Goal: Find specific page/section: Find specific page/section

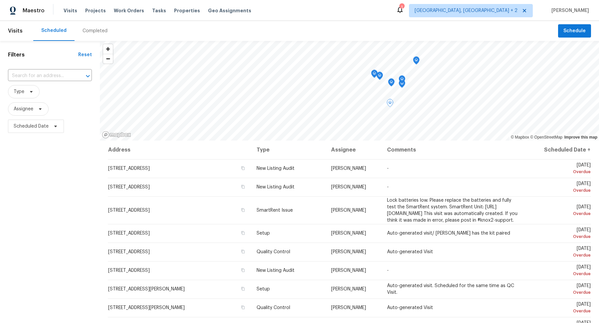
scroll to position [24, 0]
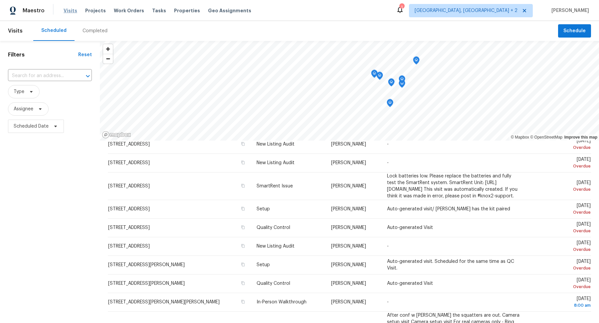
click at [66, 14] on span "Visits" at bounding box center [71, 10] width 14 height 7
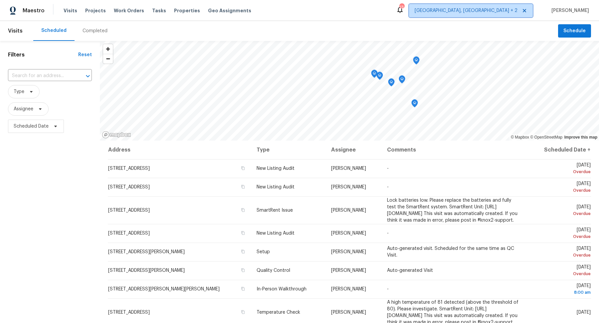
click at [509, 11] on span "[GEOGRAPHIC_DATA], [GEOGRAPHIC_DATA] + 2" at bounding box center [465, 10] width 103 height 7
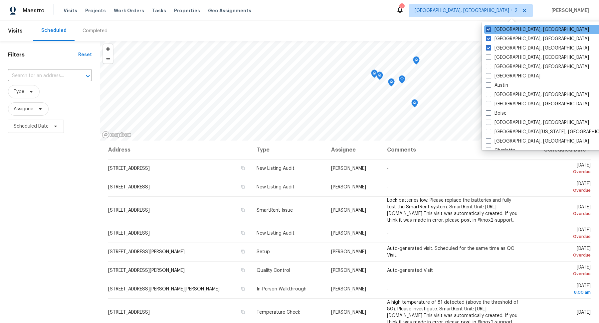
click at [487, 29] on span at bounding box center [488, 29] width 5 height 5
click at [487, 29] on input "Detroit, MI" at bounding box center [488, 28] width 4 height 4
checkbox input "false"
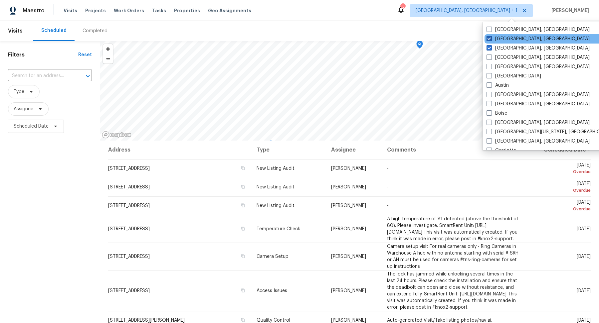
click at [488, 40] on span at bounding box center [488, 38] width 5 height 5
click at [488, 40] on input "Columbus, OH" at bounding box center [488, 38] width 4 height 4
checkbox input "false"
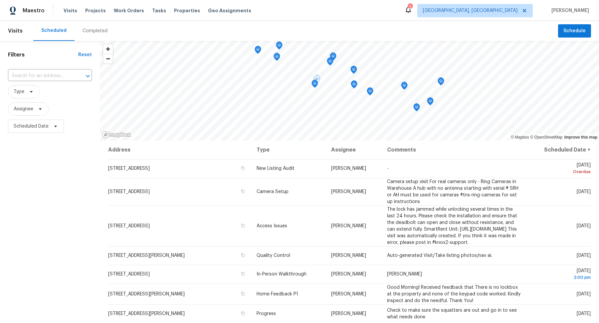
click at [45, 208] on div "Filters Reset ​ Type Assignee Scheduled Date" at bounding box center [50, 220] width 100 height 358
click at [19, 89] on span "Type" at bounding box center [19, 91] width 11 height 7
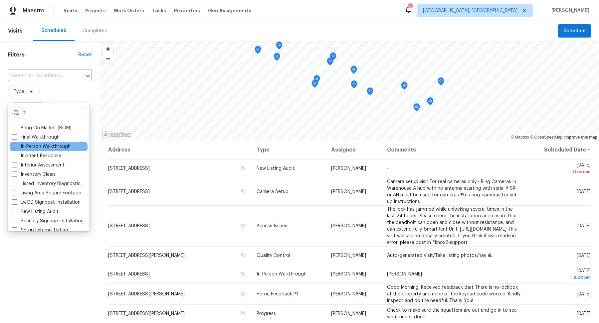
type input "in"
click at [31, 144] on label "In-Person Walkthrough" at bounding box center [41, 146] width 59 height 7
click at [16, 144] on input "In-Person Walkthrough" at bounding box center [14, 145] width 4 height 4
checkbox input "true"
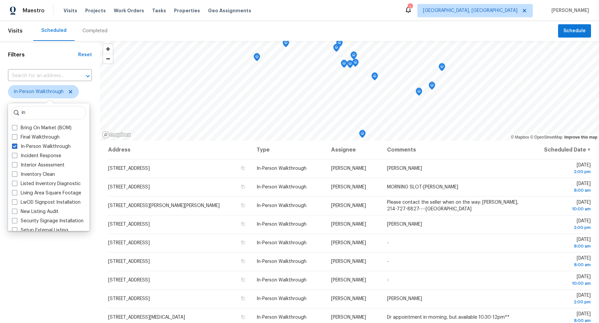
click at [47, 267] on div "Filters Reset ​ In-Person Walkthrough Assignee Scheduled Date" at bounding box center [50, 220] width 100 height 358
